Goal: Information Seeking & Learning: Understand process/instructions

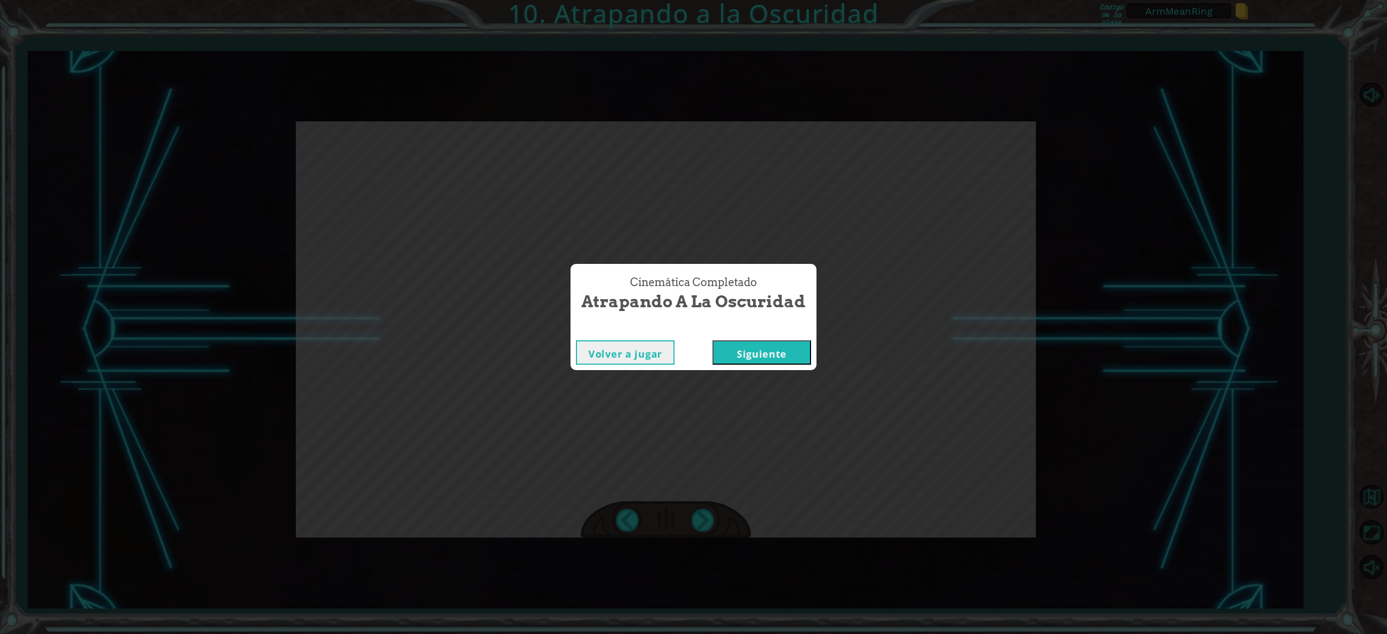
click at [712, 340] on button "Siguiente" at bounding box center [761, 352] width 99 height 24
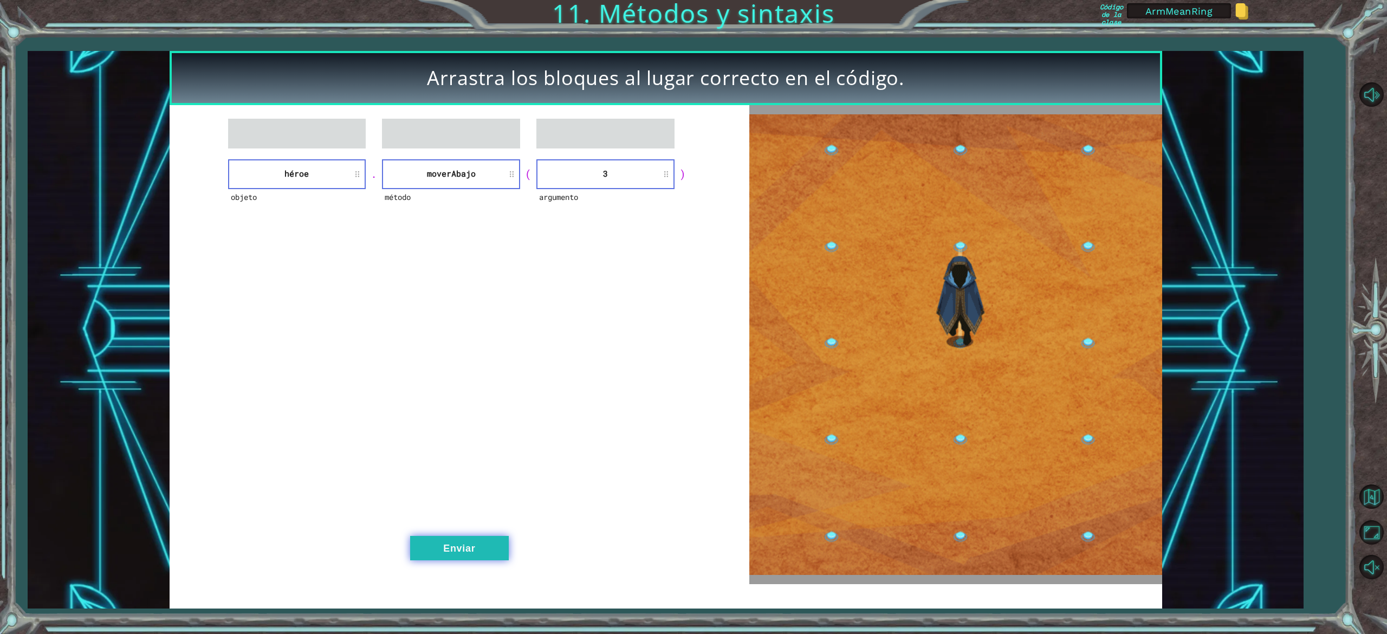
click at [451, 555] on button "Enviar" at bounding box center [459, 548] width 99 height 24
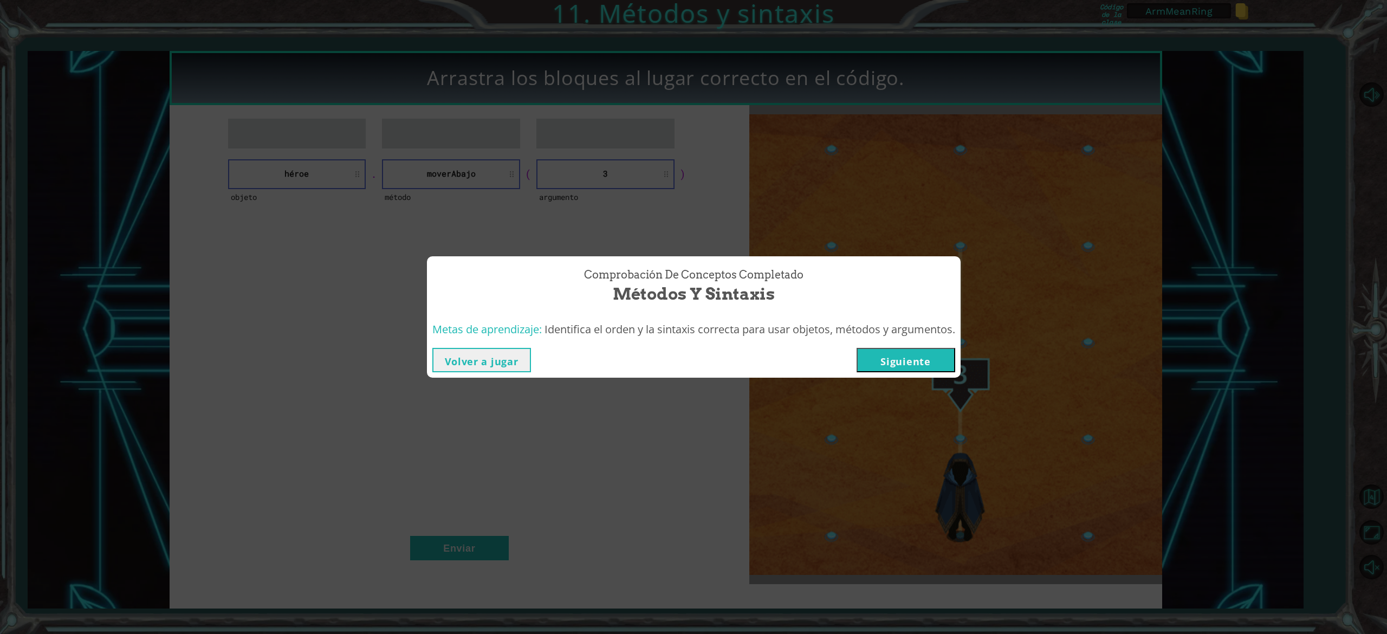
click at [475, 356] on button "Volver a jugar" at bounding box center [481, 360] width 99 height 24
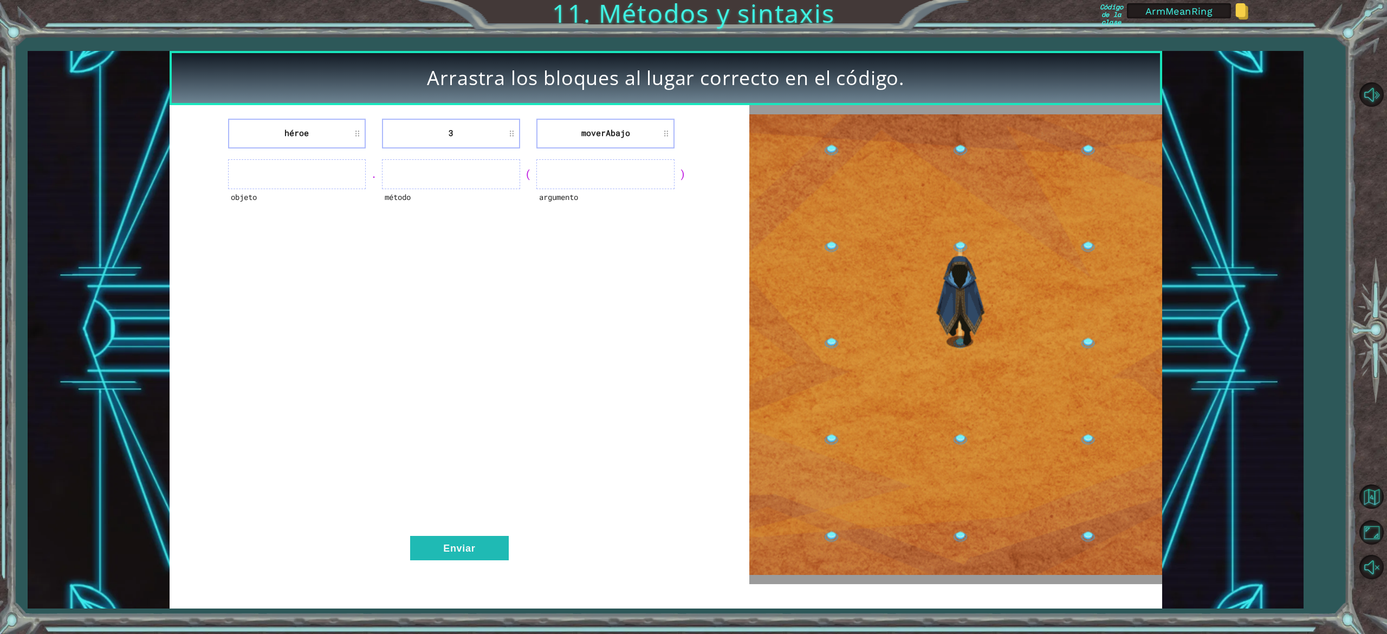
click at [404, 191] on div "método" at bounding box center [451, 204] width 138 height 30
click at [298, 130] on li "héroe" at bounding box center [297, 134] width 138 height 30
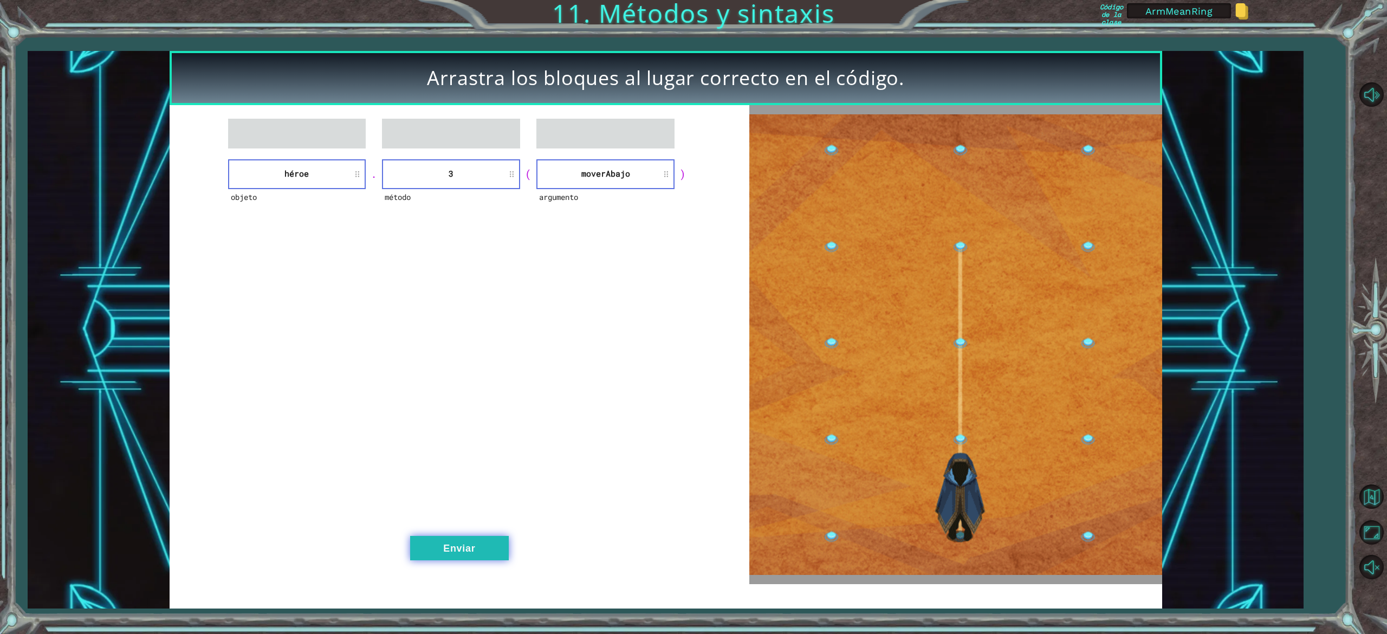
click at [470, 545] on button "Enviar" at bounding box center [459, 548] width 99 height 24
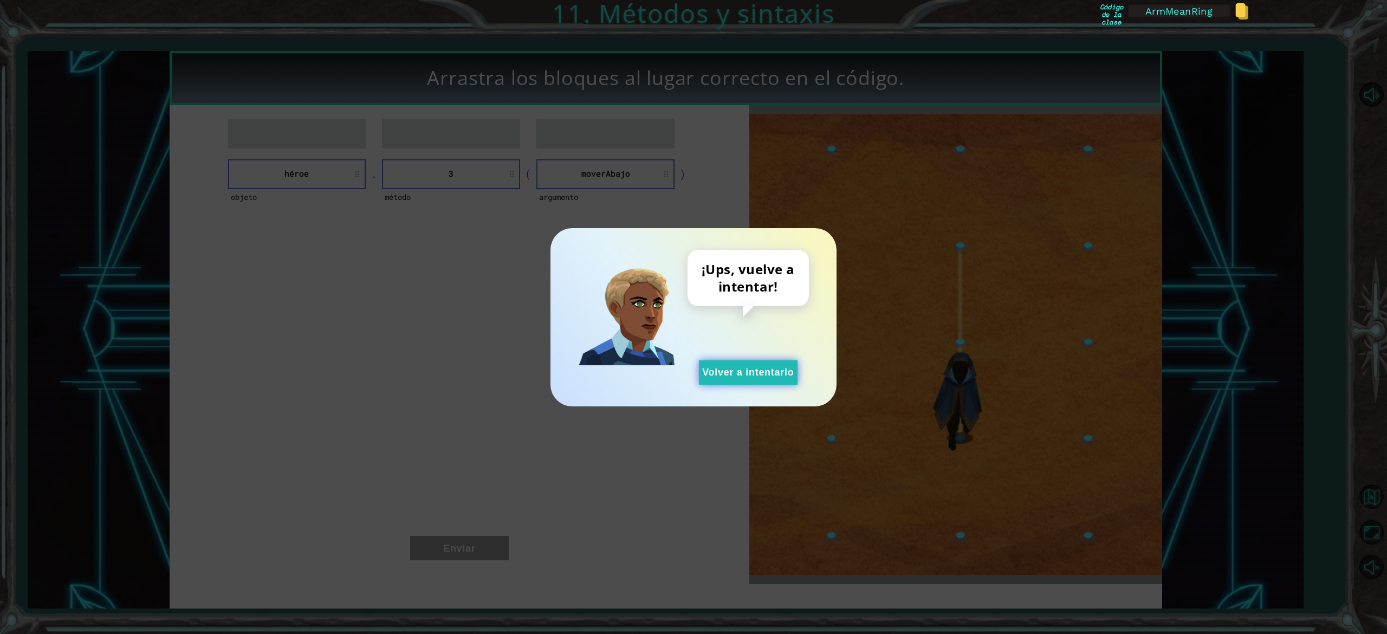
click at [752, 370] on button "Volver a intentarlo" at bounding box center [748, 372] width 99 height 24
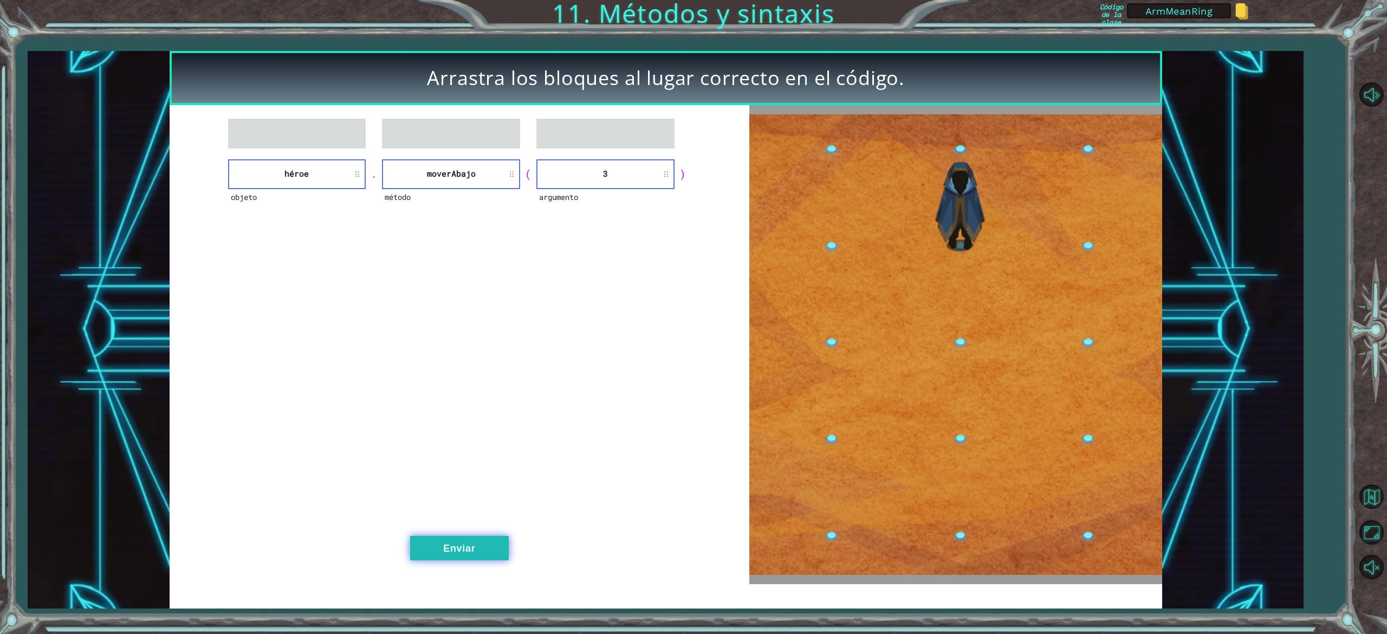
click at [464, 536] on button "Enviar" at bounding box center [459, 548] width 99 height 24
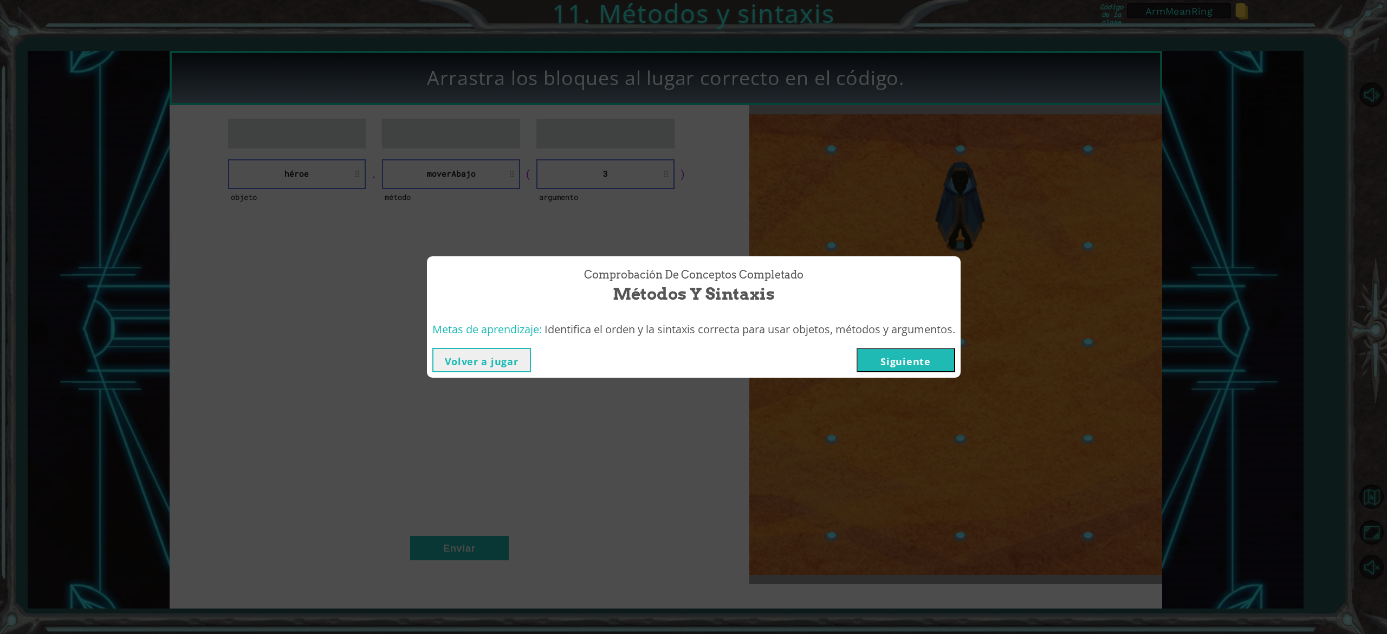
click at [886, 362] on button "Siguiente" at bounding box center [905, 360] width 99 height 24
